Goal: Task Accomplishment & Management: Complete application form

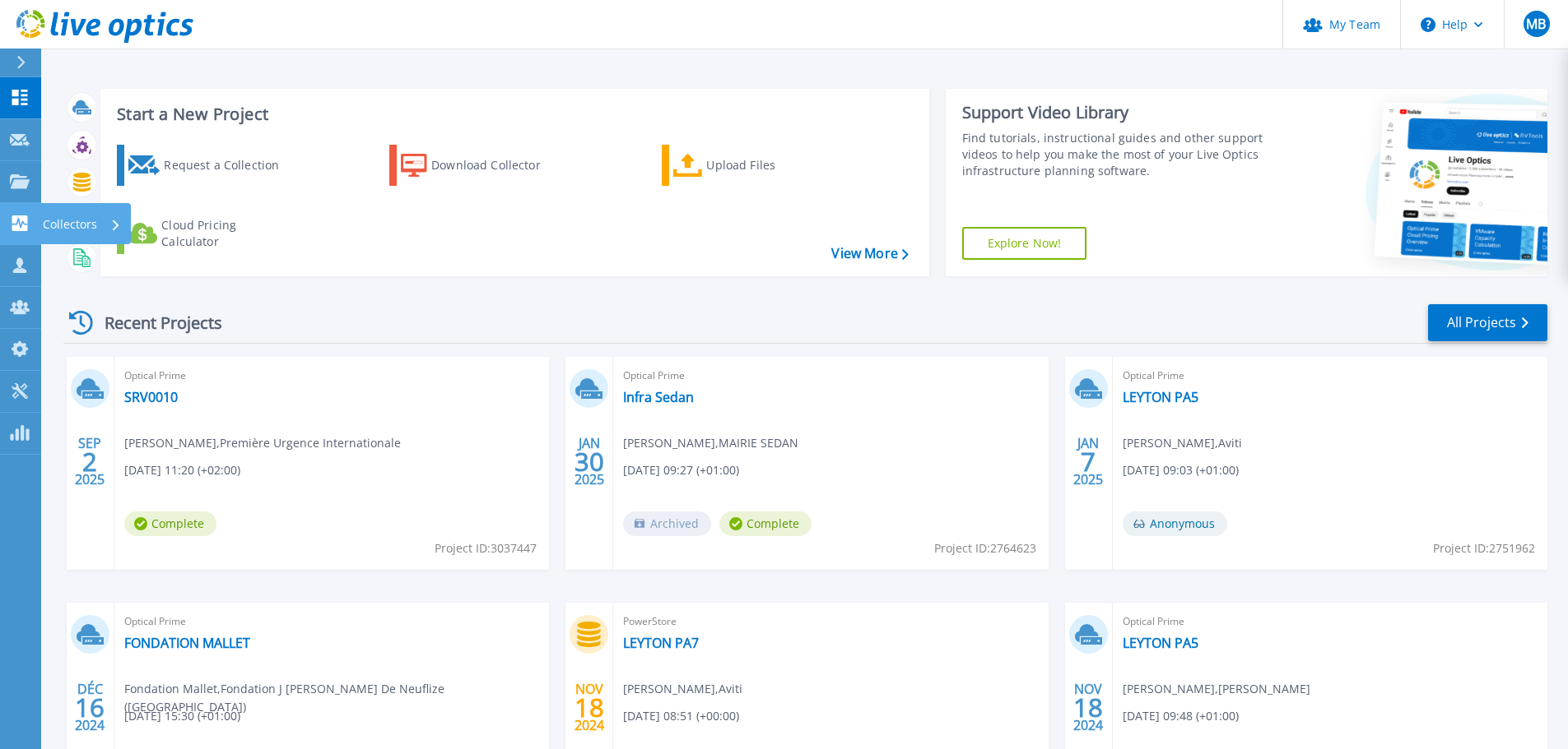
click at [43, 222] on p "Collectors" at bounding box center [70, 224] width 55 height 43
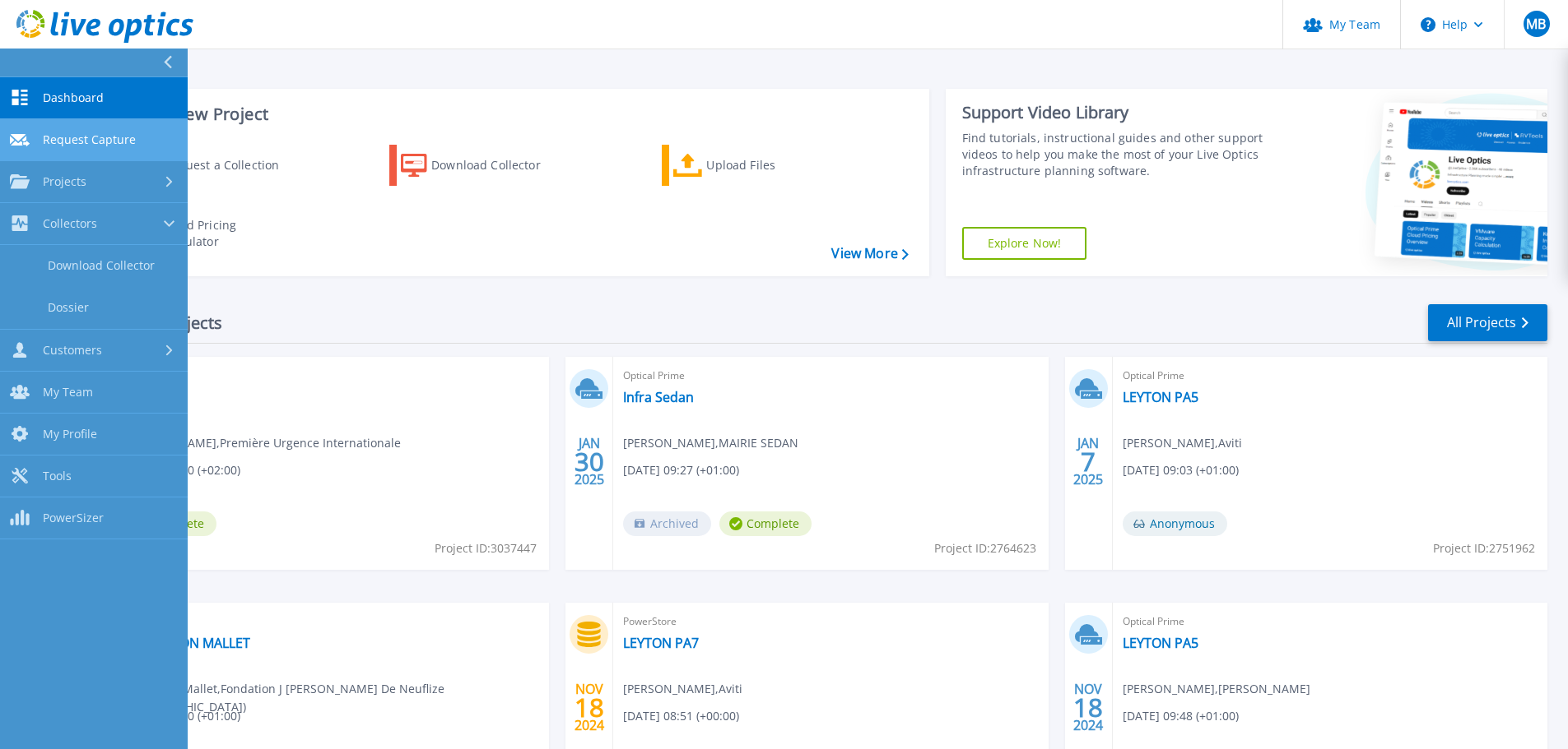
click at [78, 135] on span "Request Capture" at bounding box center [89, 139] width 93 height 14
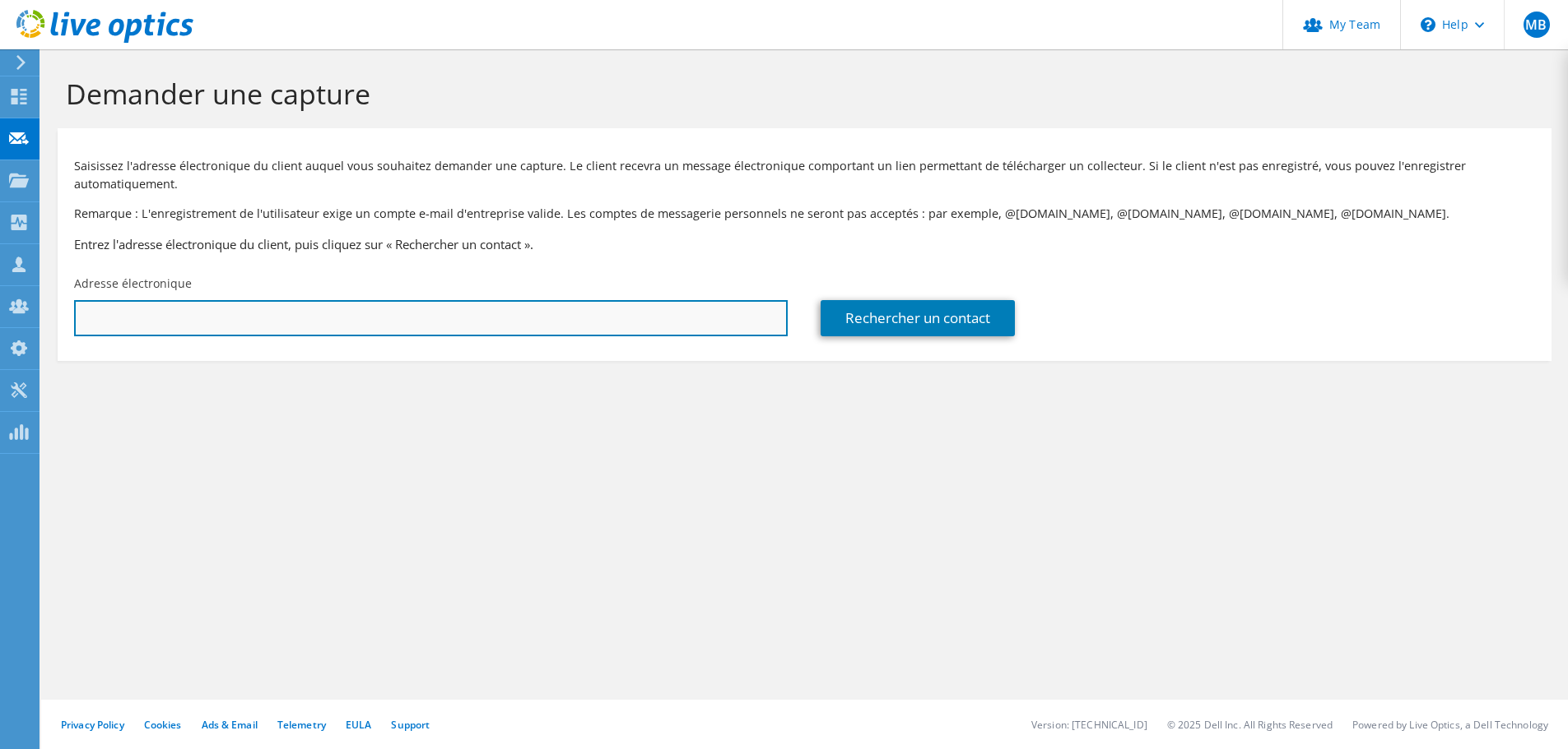
click at [643, 313] on input "text" at bounding box center [431, 318] width 714 height 36
click at [437, 314] on input "text" at bounding box center [431, 318] width 714 height 36
paste input "kevin.bonnet@sante-lorraine.fr"
type input "kevin.bonnet@sante-lorraine.fr"
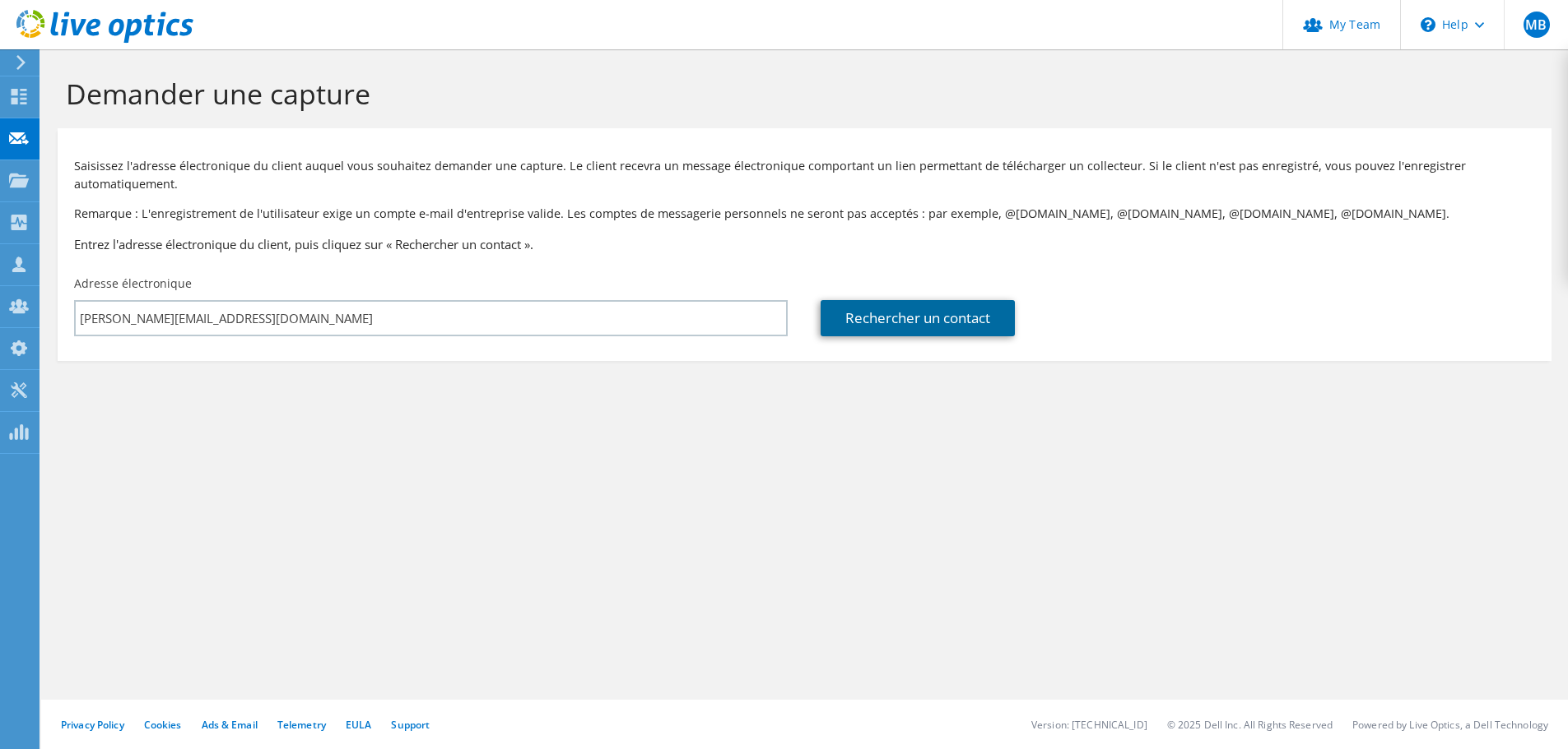
click at [848, 312] on link "Rechercher un contact" at bounding box center [917, 318] width 194 height 36
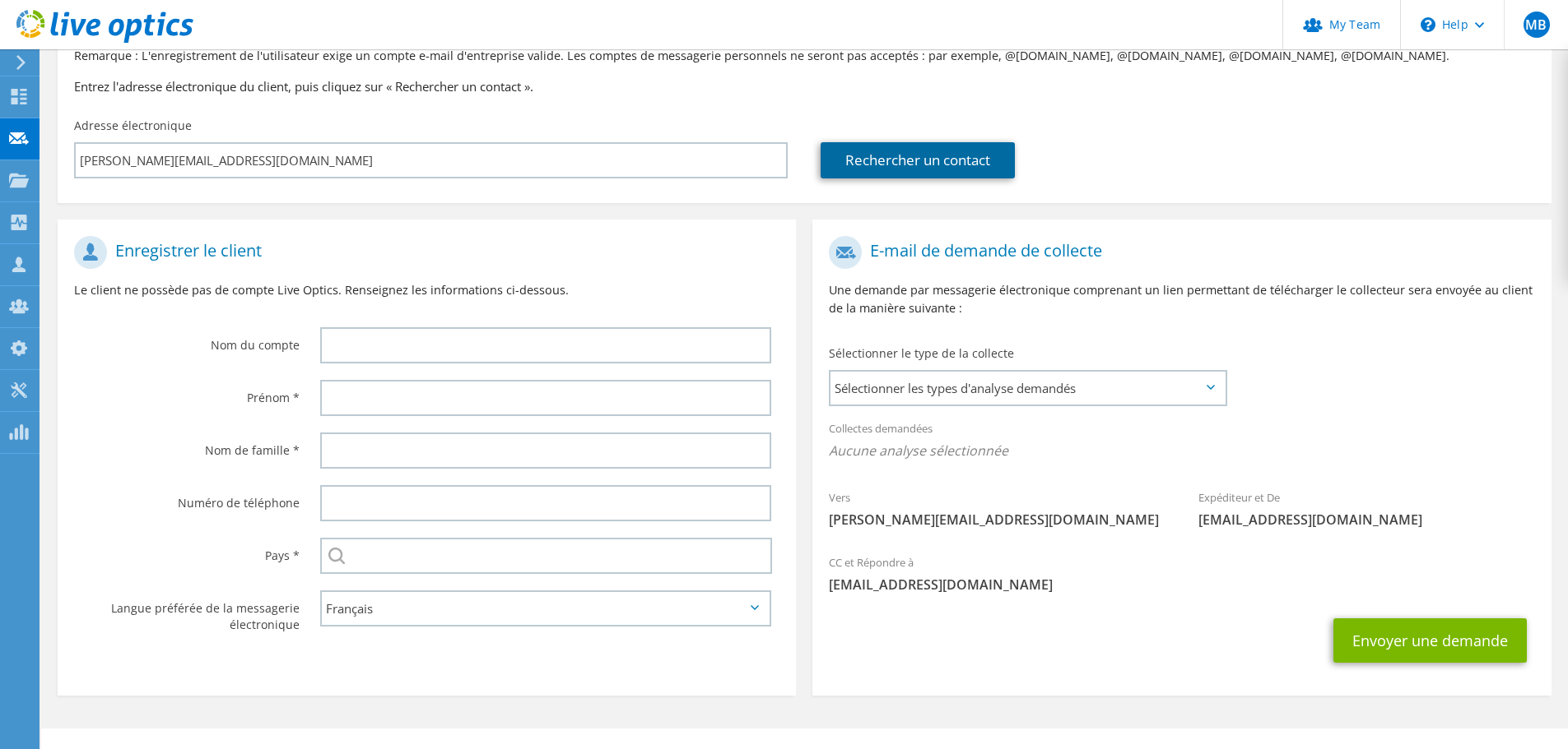
scroll to position [187, 0]
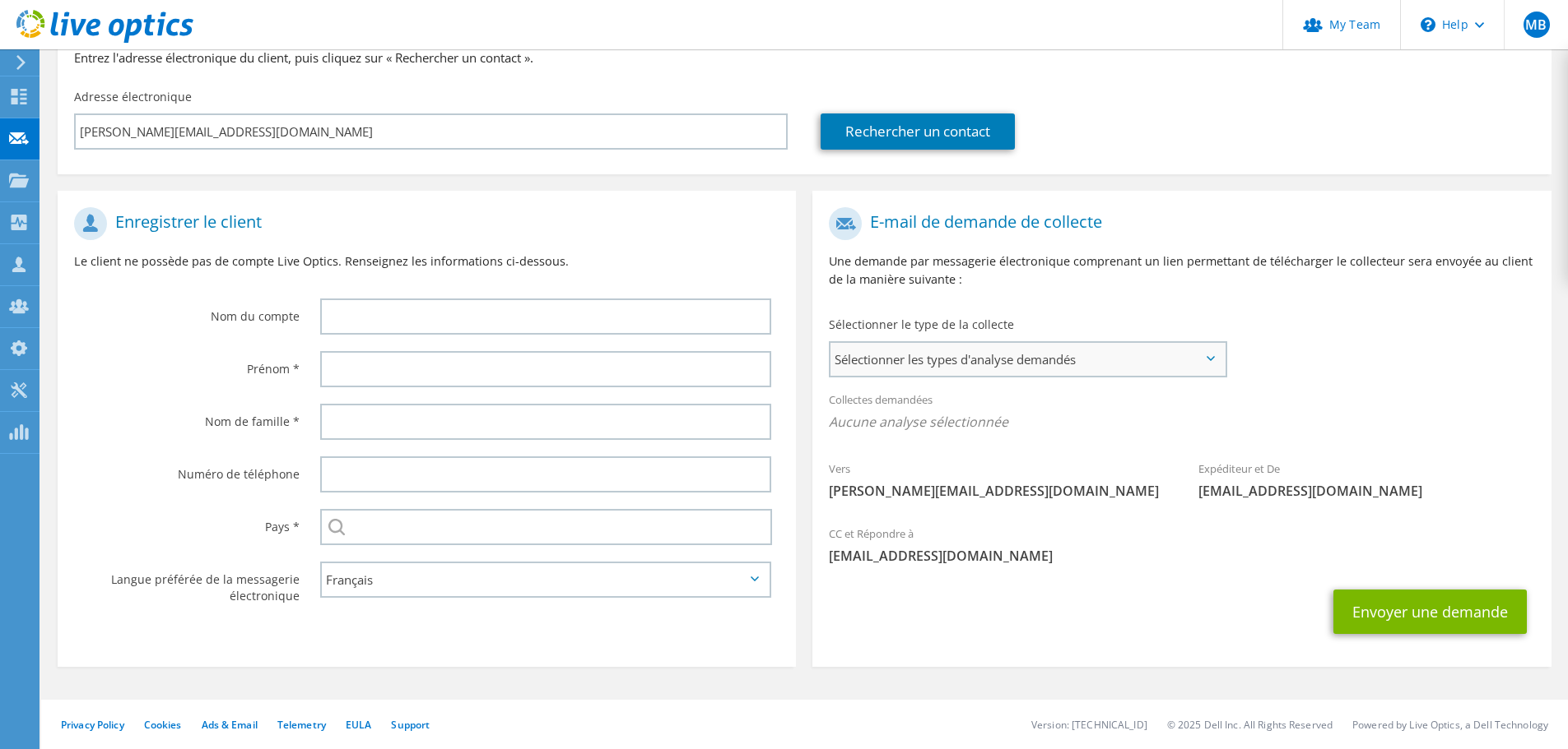
click at [1062, 370] on span "Sélectionner les types d'analyse demandés" at bounding box center [1027, 360] width 394 height 33
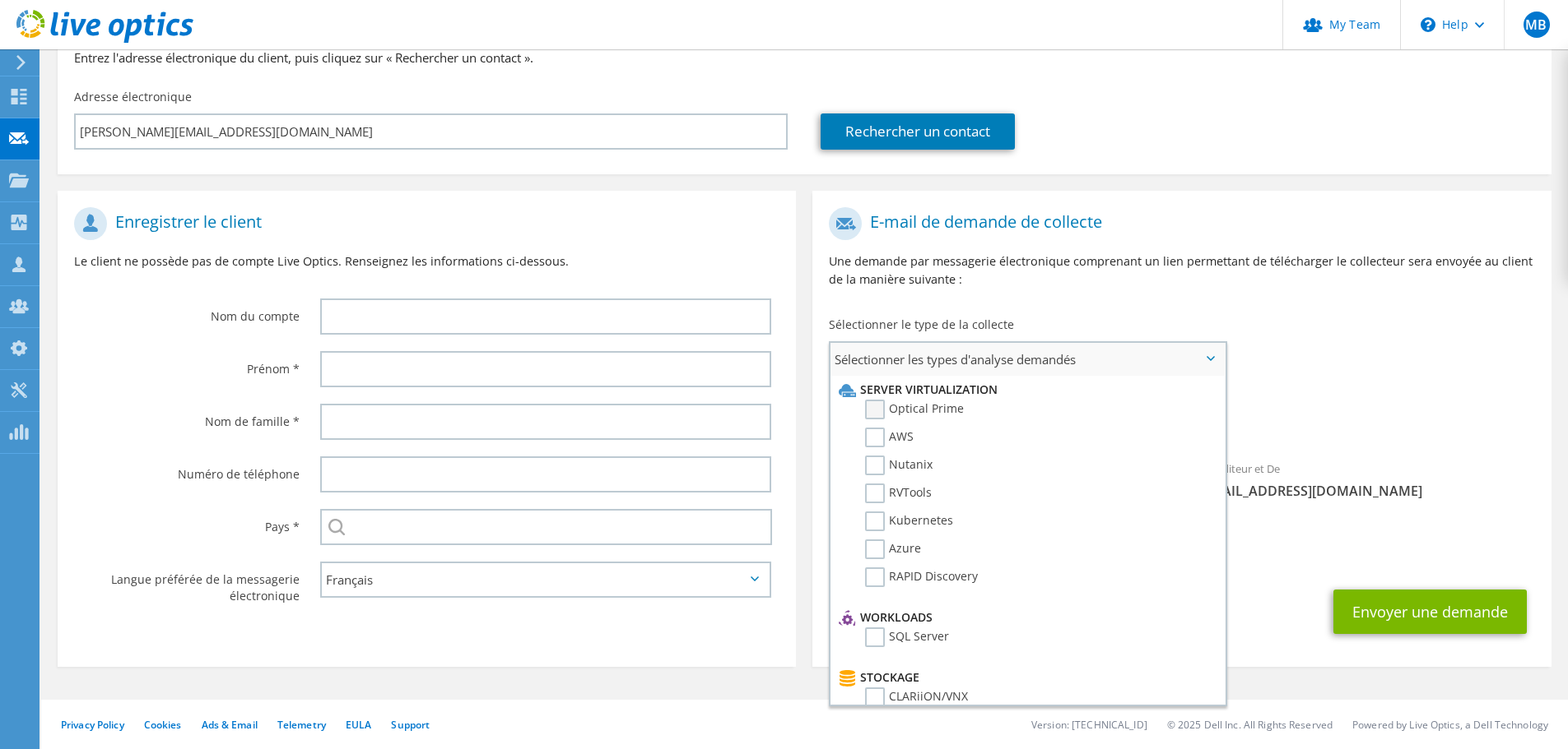
click at [883, 409] on label "Optical Prime" at bounding box center [915, 409] width 99 height 20
click at [0, 0] on input "Optical Prime" at bounding box center [0, 0] width 0 height 0
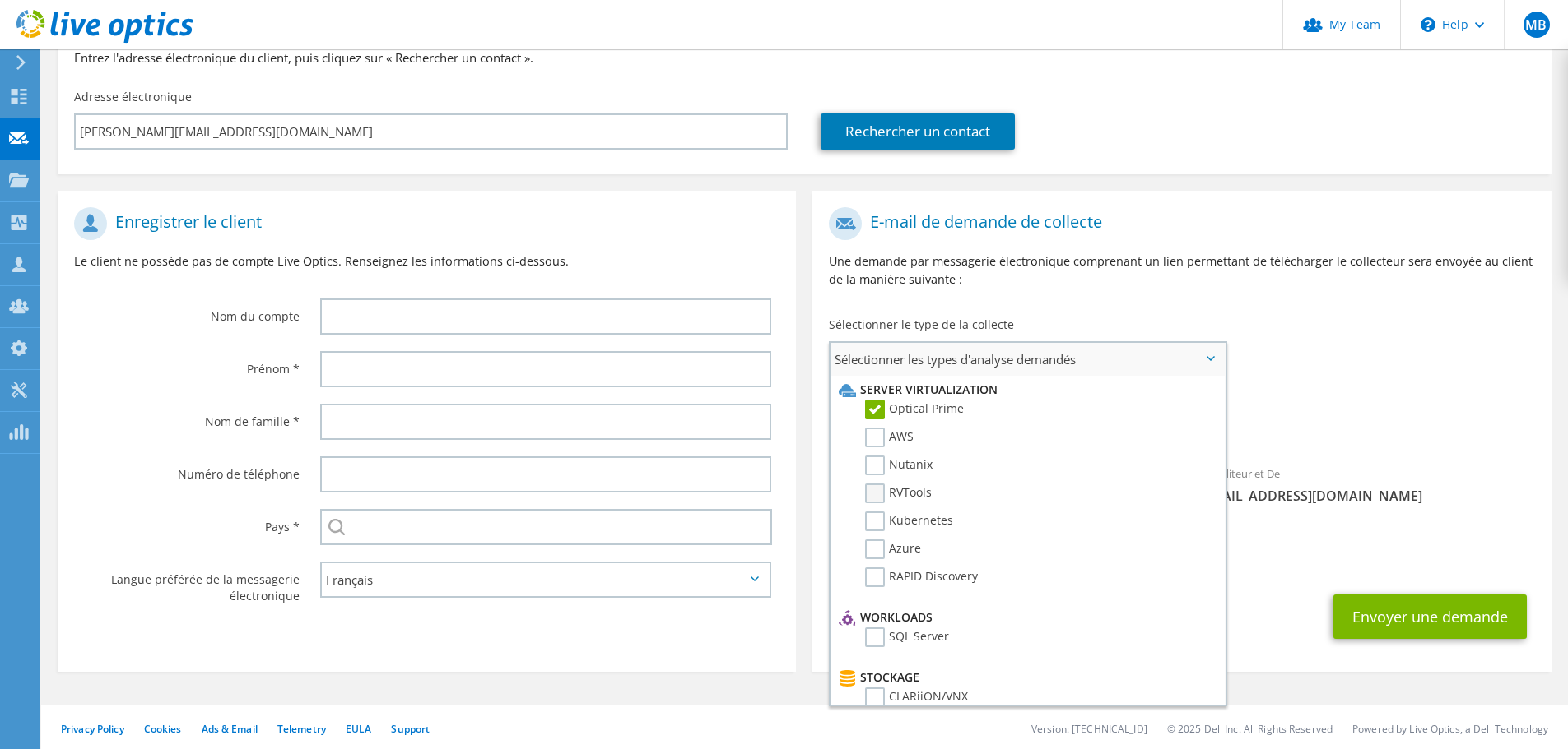
click at [883, 495] on label "RVTools" at bounding box center [899, 493] width 67 height 20
click at [0, 0] on input "RVTools" at bounding box center [0, 0] width 0 height 0
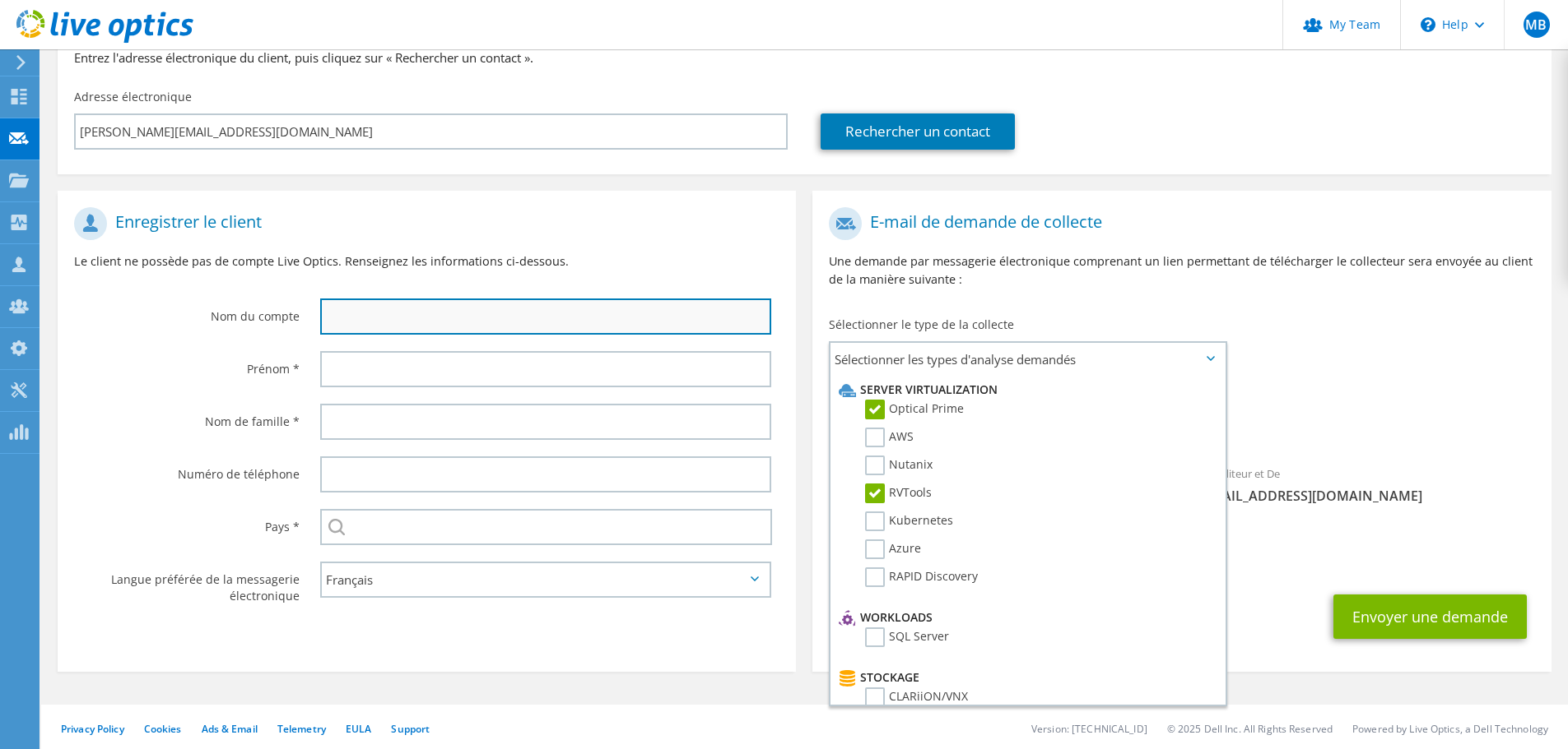
click at [382, 313] on input "text" at bounding box center [546, 316] width 451 height 36
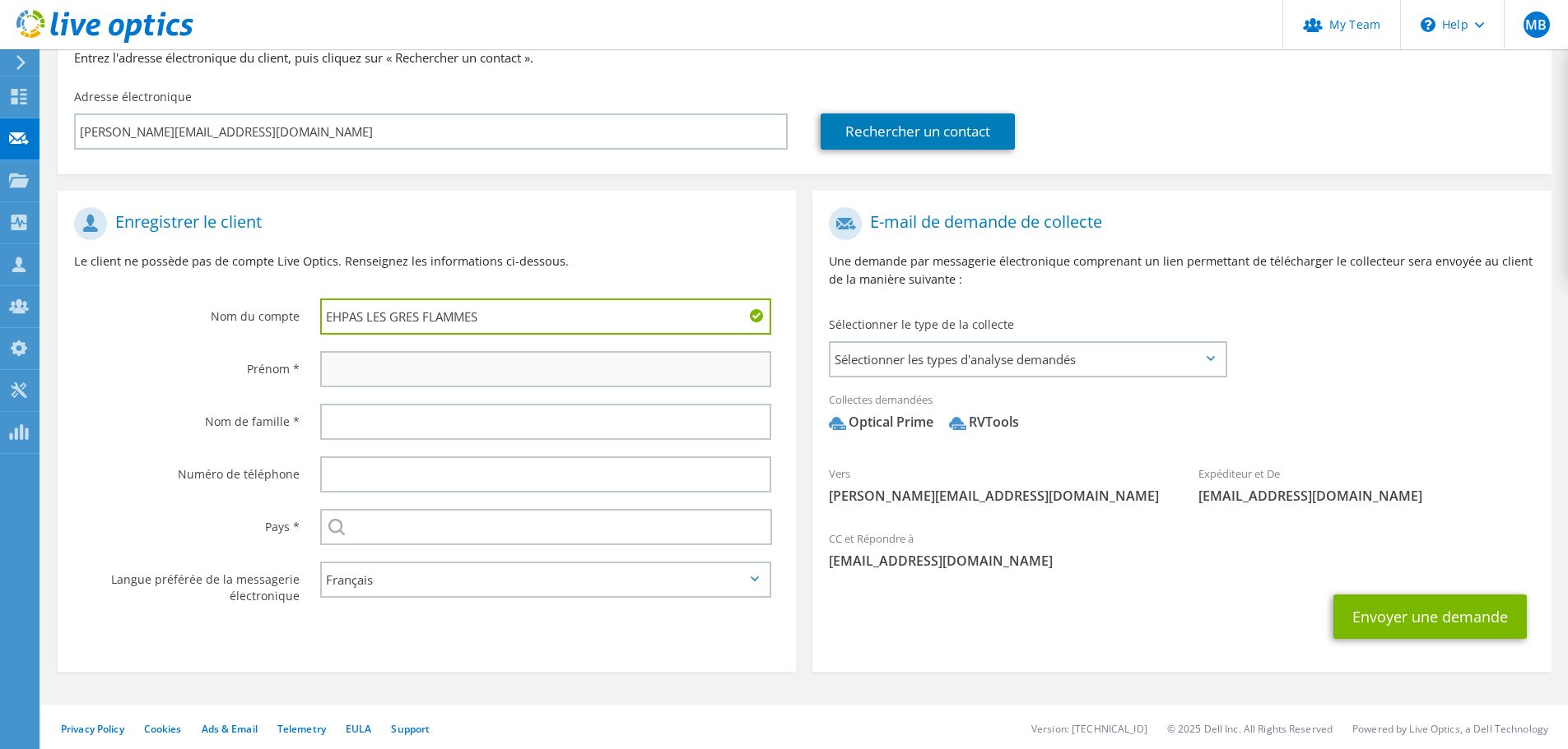
type input "EHPAS LES GRES FLAMMES"
click at [445, 381] on input "text" at bounding box center [546, 369] width 451 height 36
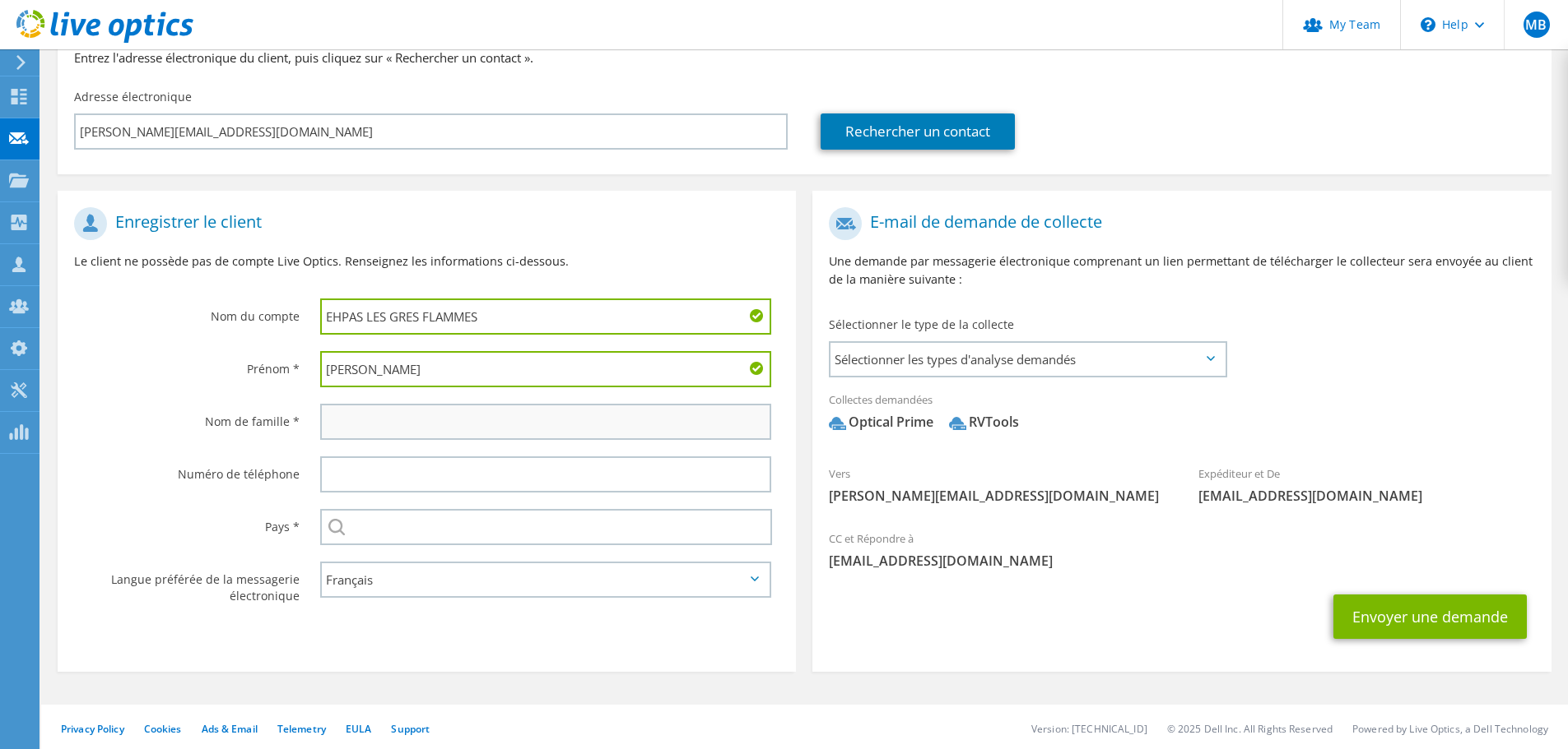
type input "Kevin"
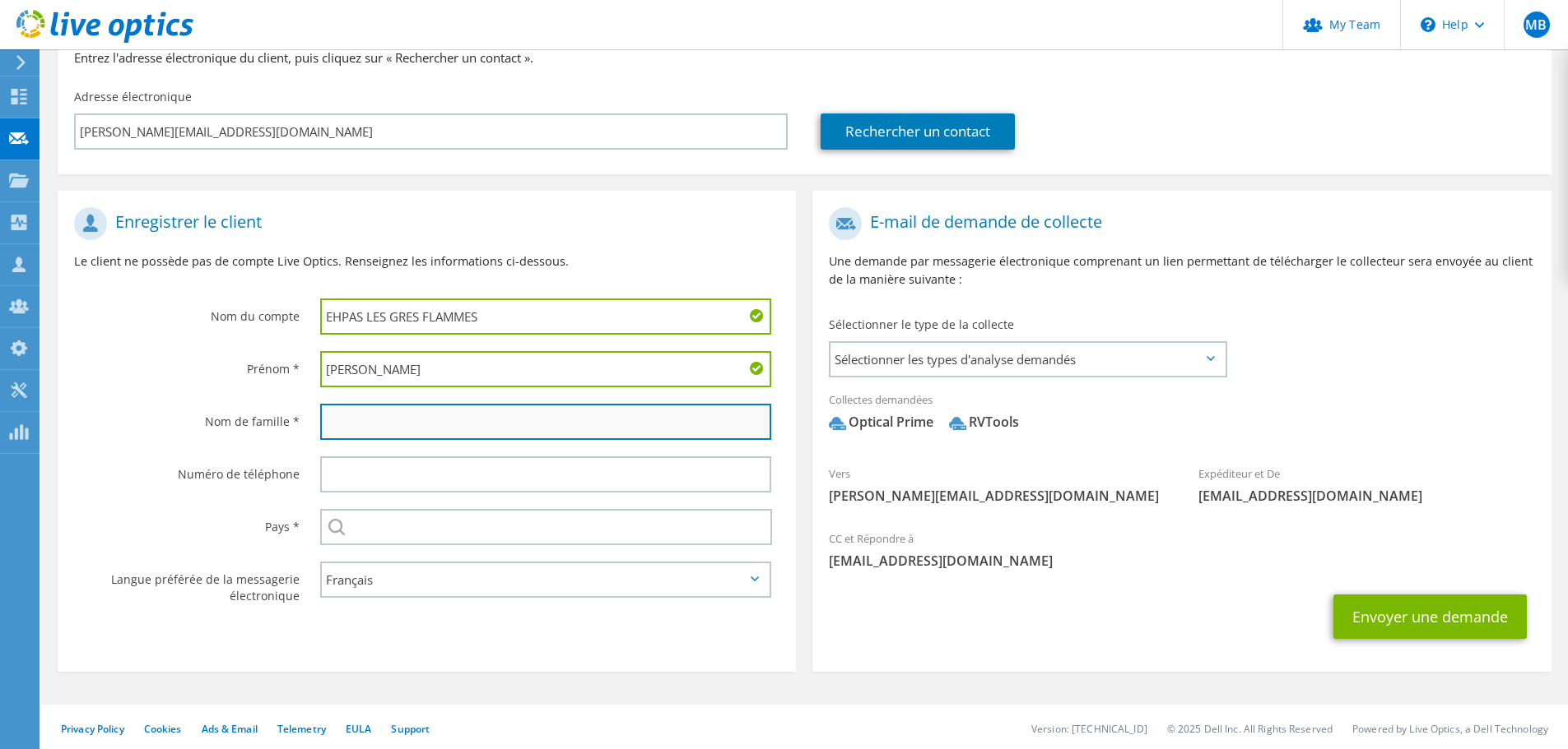
click at [423, 419] on input "text" at bounding box center [546, 422] width 451 height 36
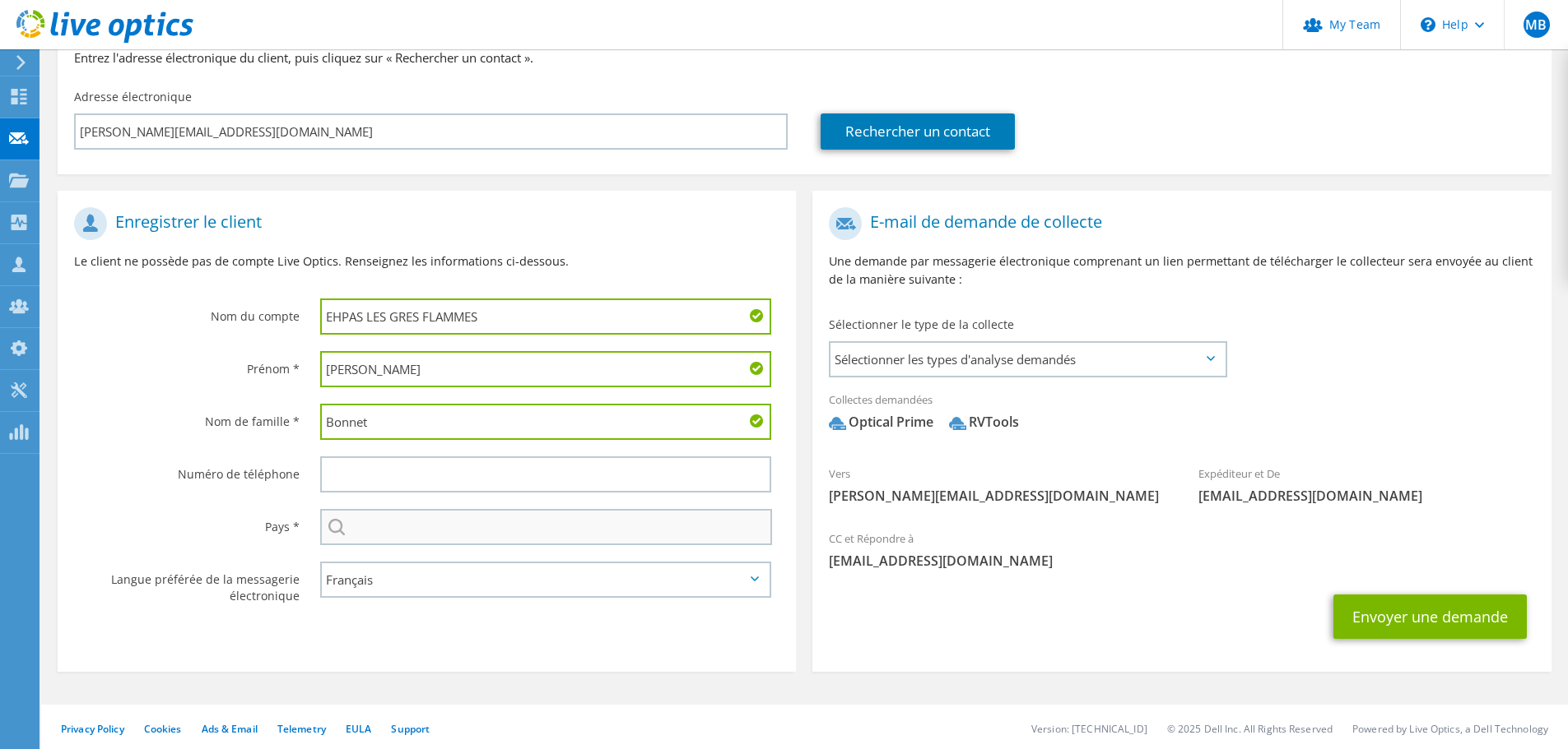
type input "Bonnet"
click at [420, 524] on input "text" at bounding box center [547, 527] width 452 height 36
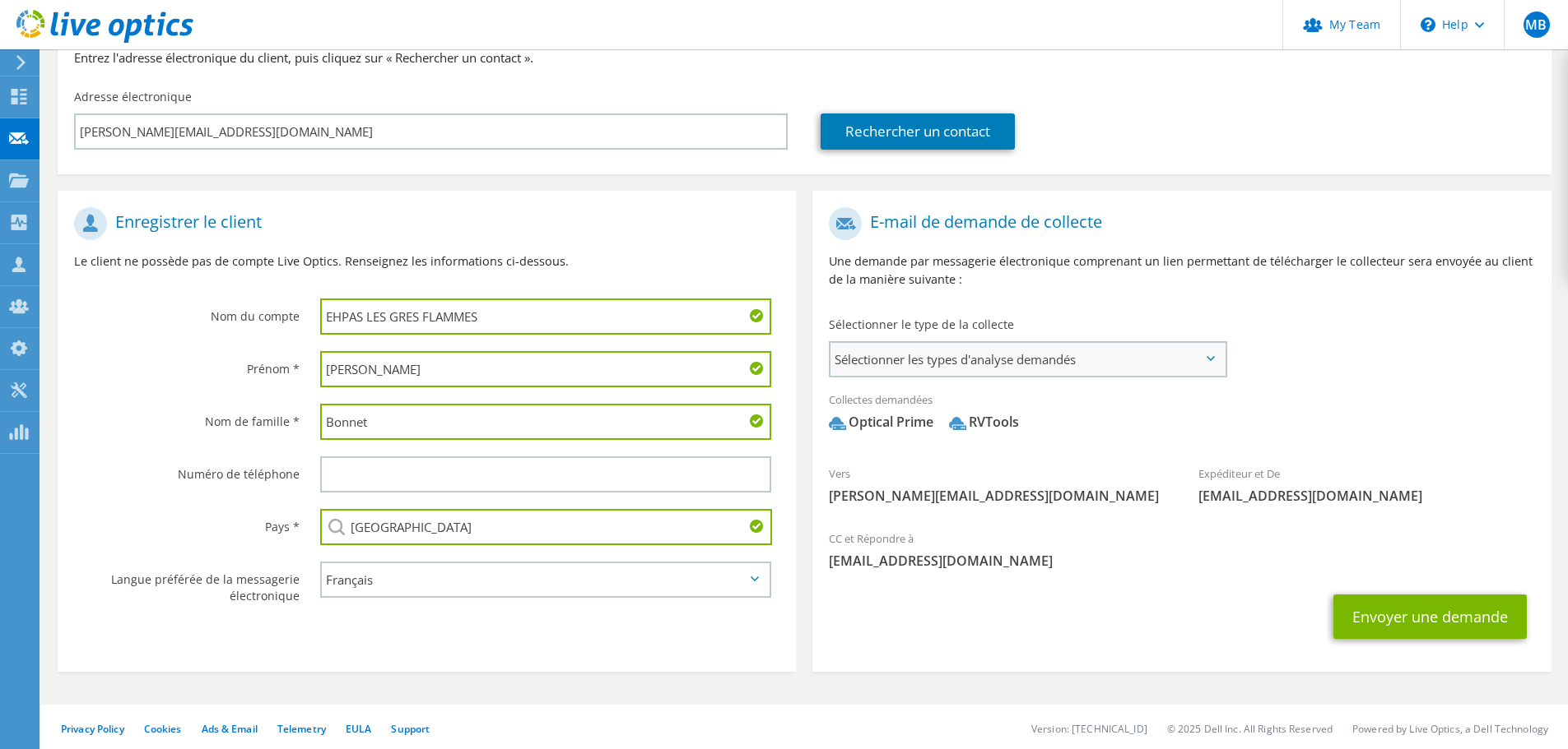
type input "France"
click at [1041, 360] on span "Sélectionner les types d'analyse demandés" at bounding box center [1027, 360] width 394 height 33
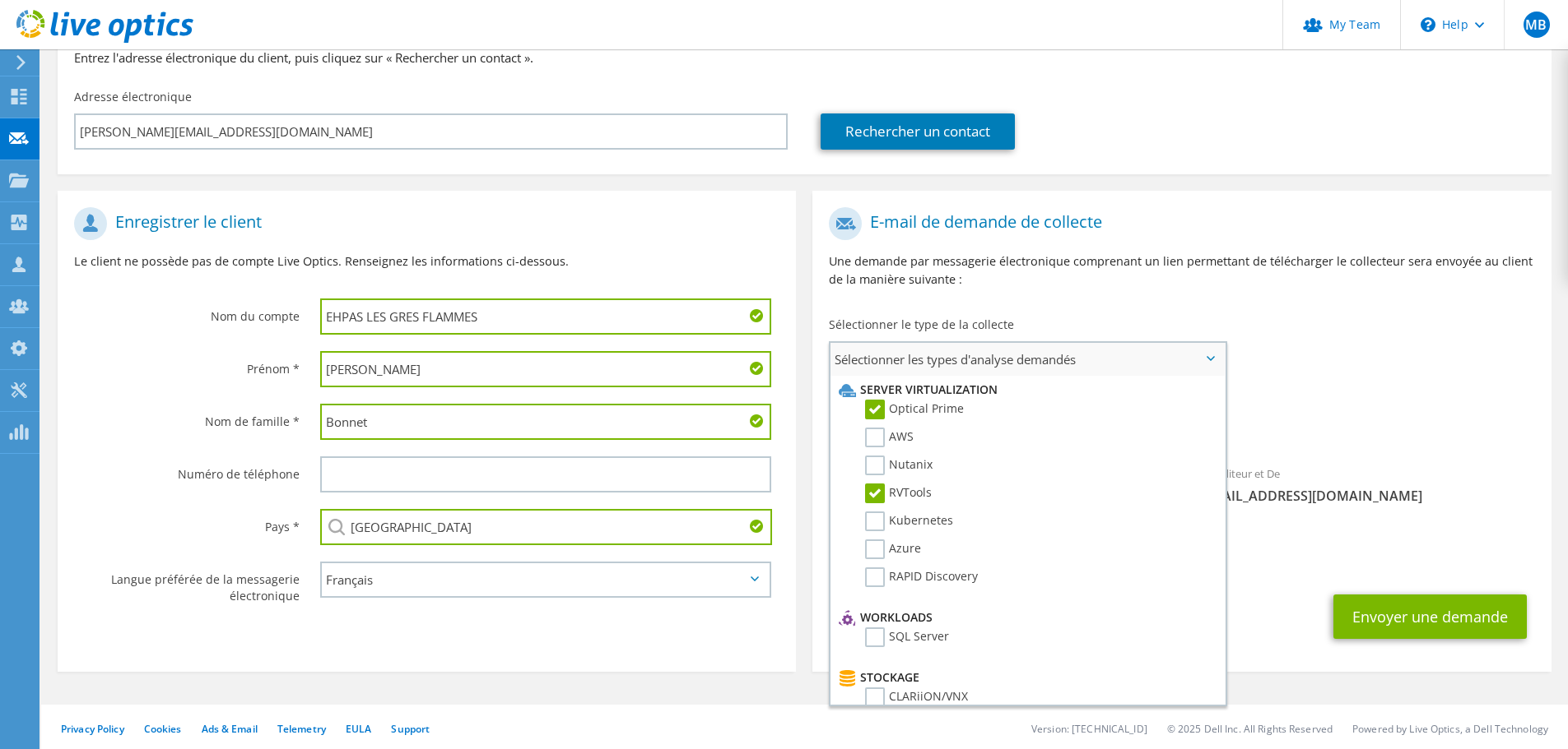
click at [1041, 360] on span "Sélectionner les types d'analyse demandés" at bounding box center [1027, 360] width 394 height 33
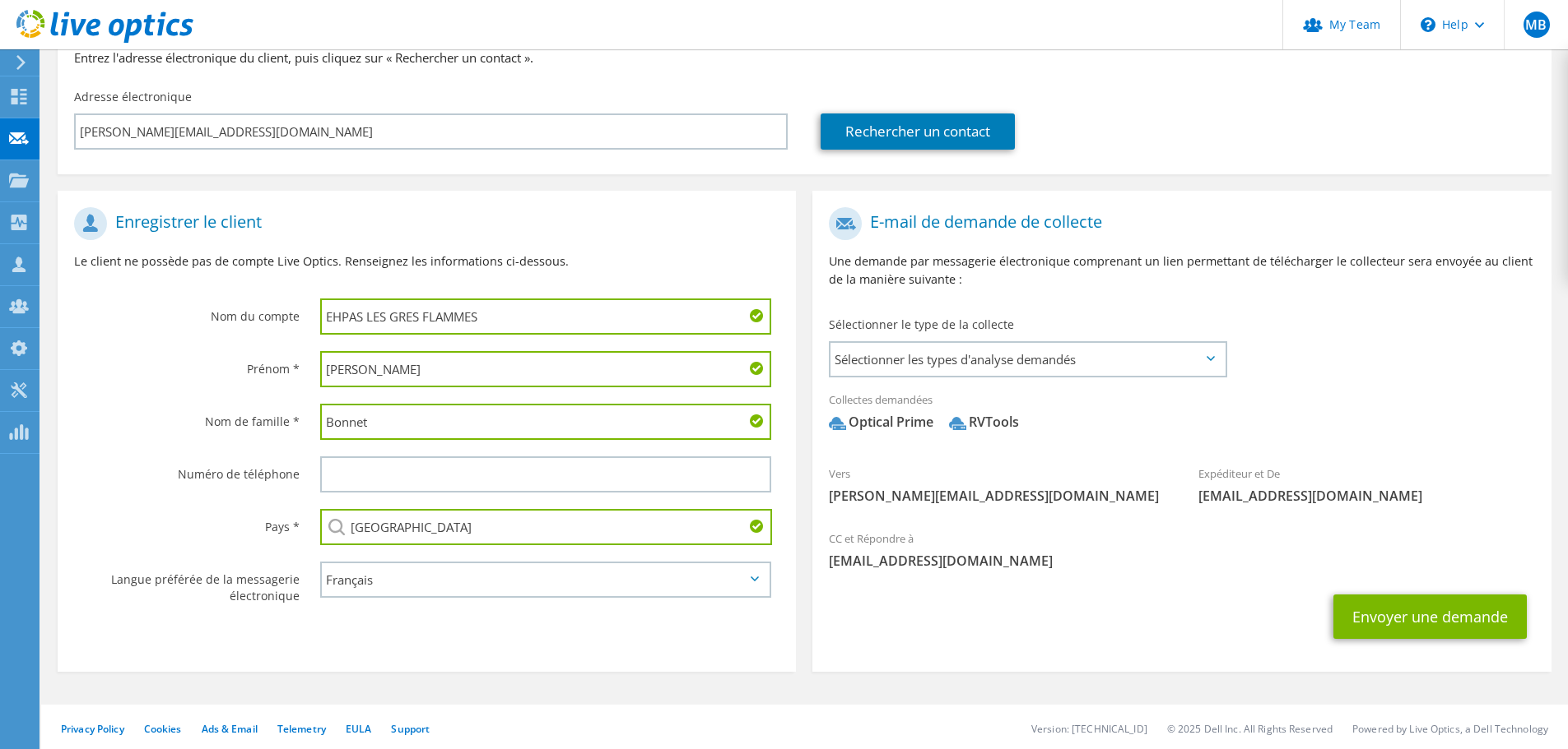
click at [363, 316] on input "EHPAS LES GRES FLAMMES" at bounding box center [546, 316] width 451 height 36
type input "EHPAD LES GRES FLAMMES"
click at [1421, 624] on button "Envoyer une demande" at bounding box center [1430, 617] width 194 height 44
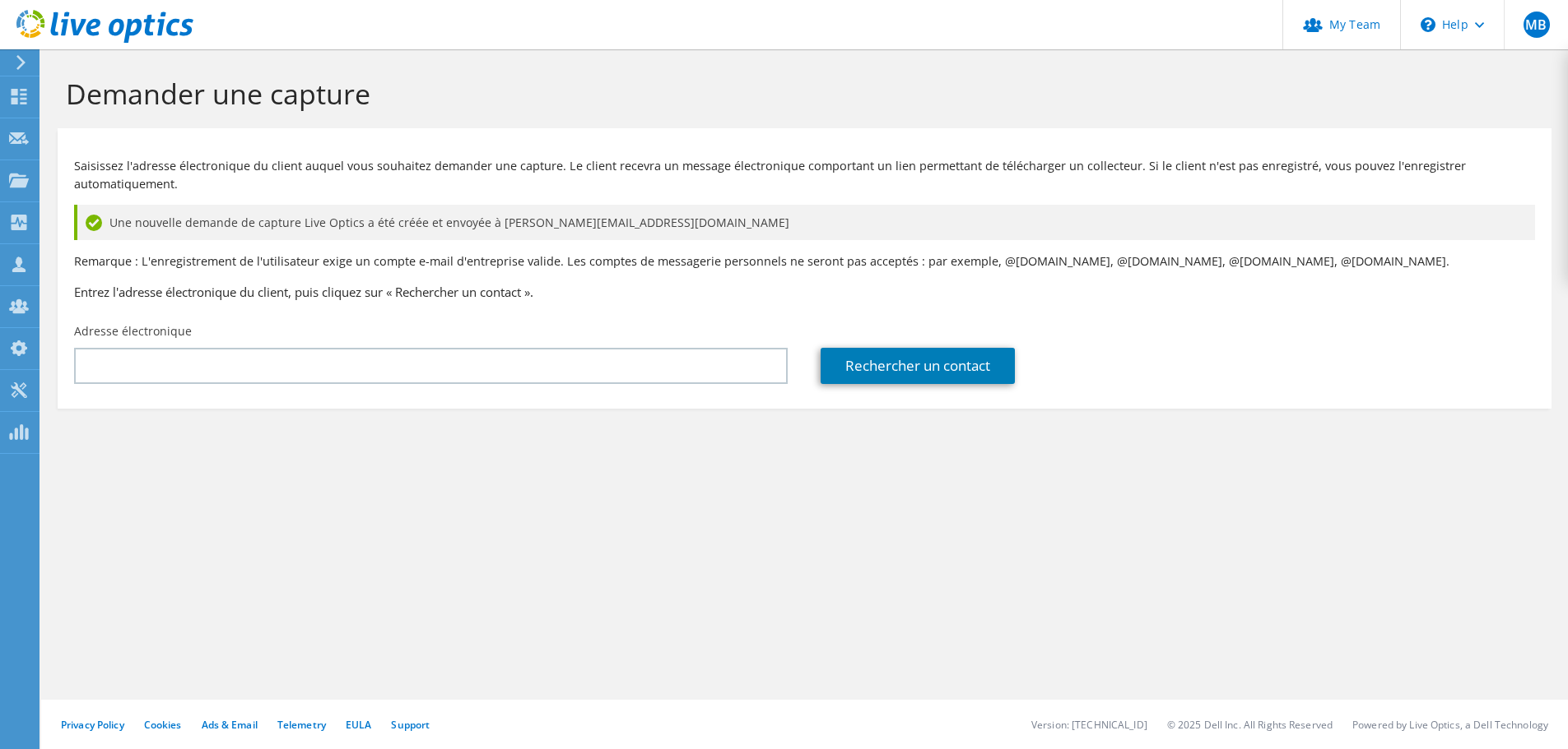
click at [24, 67] on icon at bounding box center [20, 62] width 12 height 14
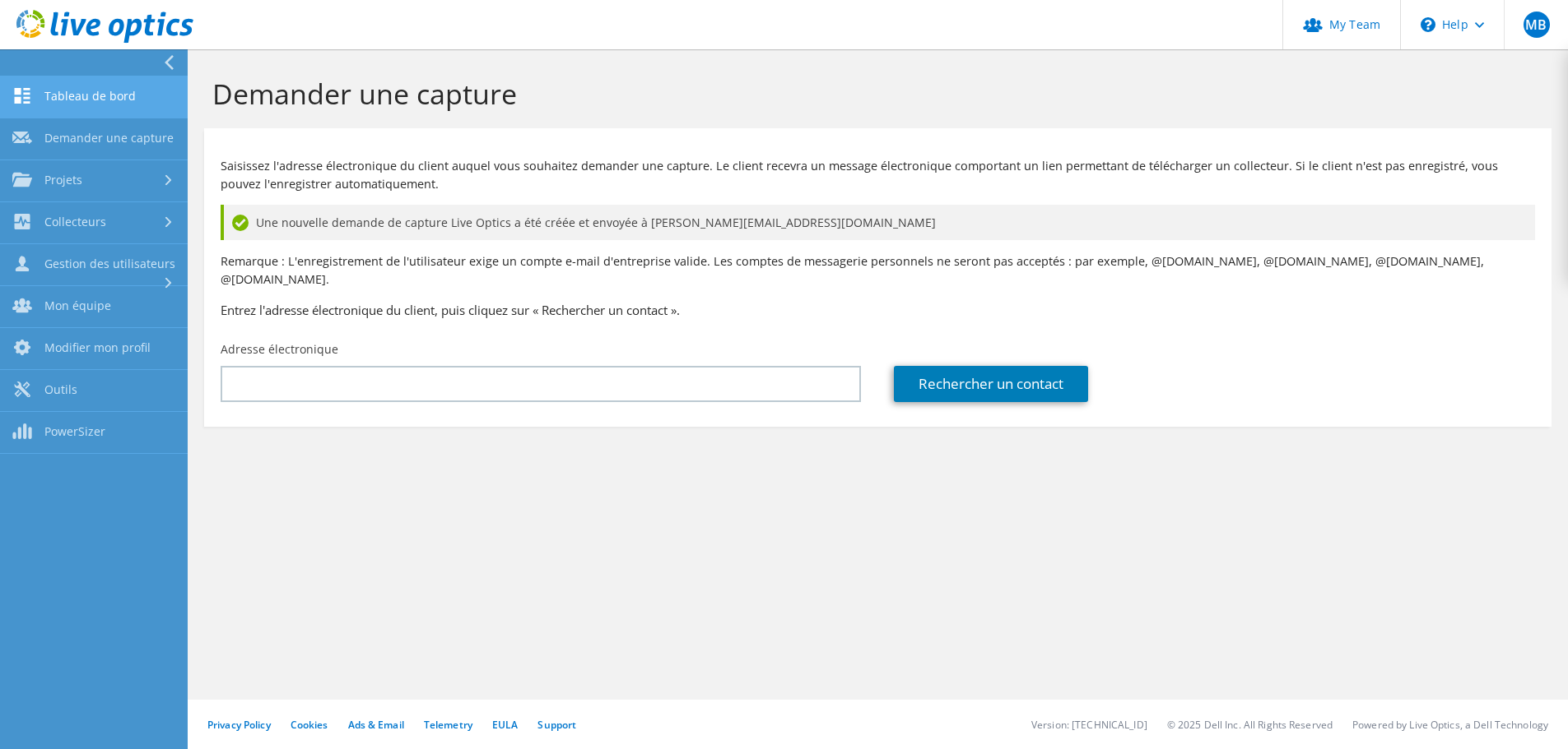
click at [48, 99] on link "Tableau de bord" at bounding box center [94, 97] width 188 height 42
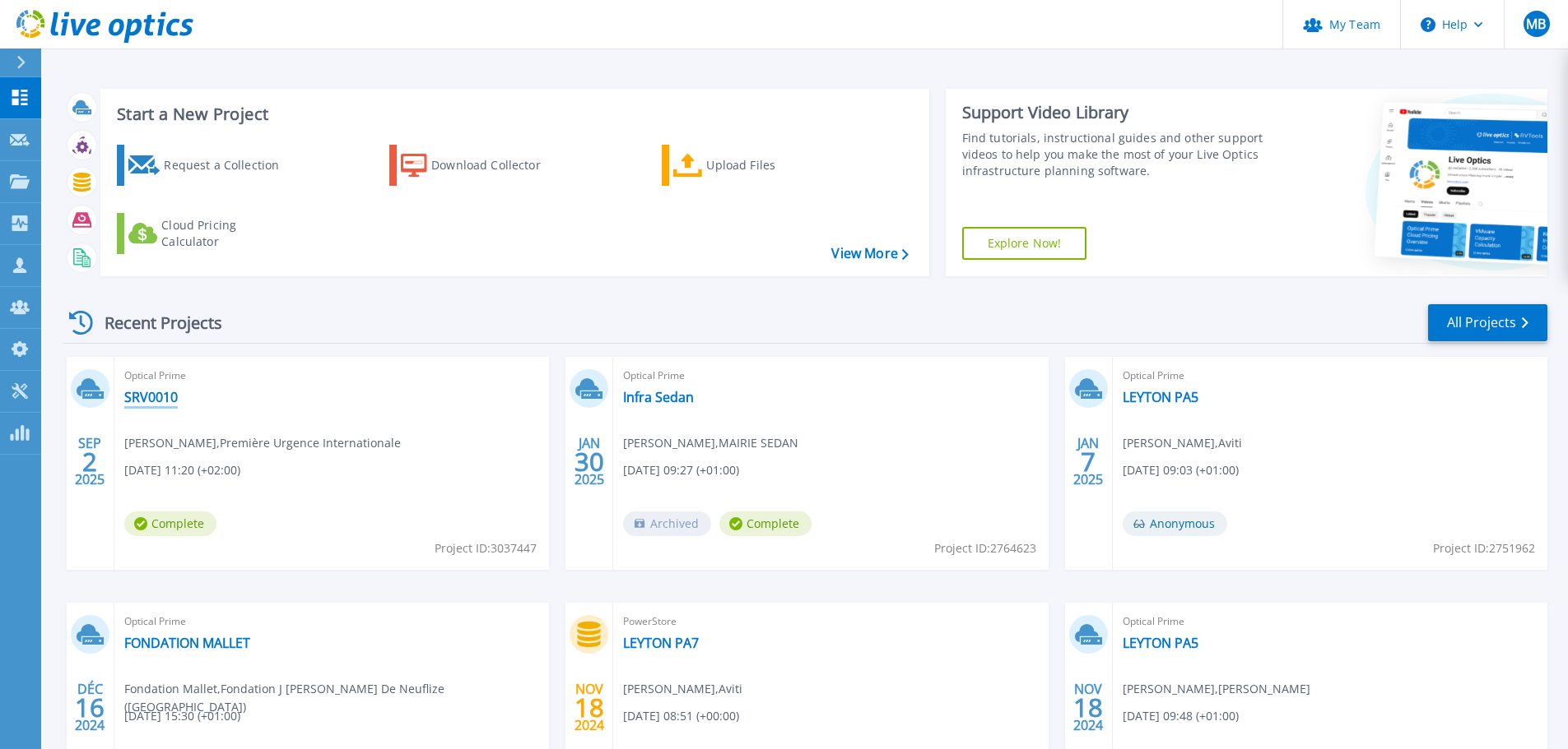
click at [148, 395] on link "SRV0010" at bounding box center [151, 397] width 54 height 16
